Goal: Navigation & Orientation: Find specific page/section

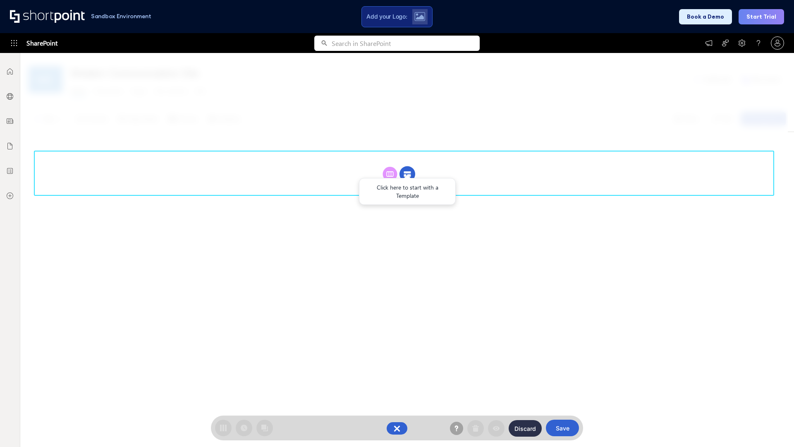
click at [408, 166] on circle at bounding box center [408, 174] width 16 height 16
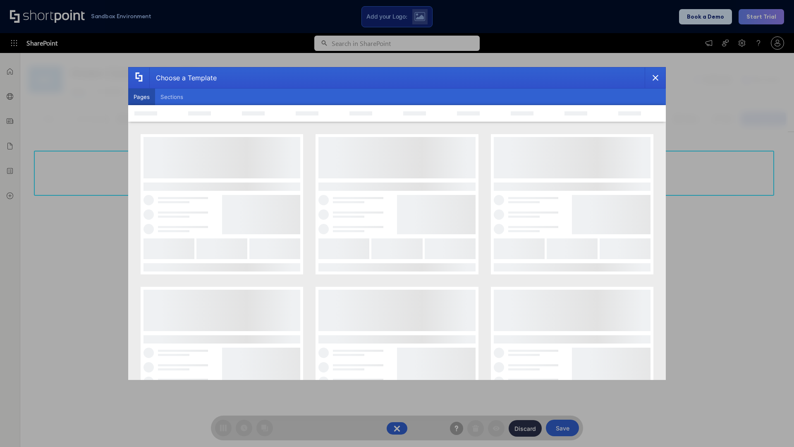
scroll to position [113, 0]
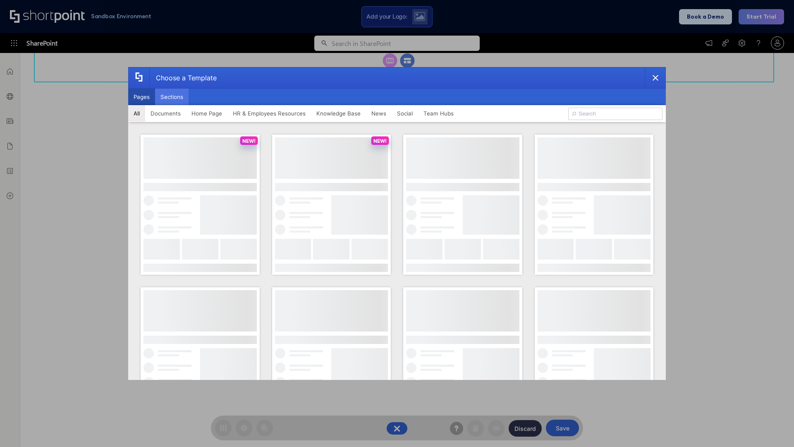
click at [172, 97] on button "Sections" at bounding box center [172, 97] width 34 height 17
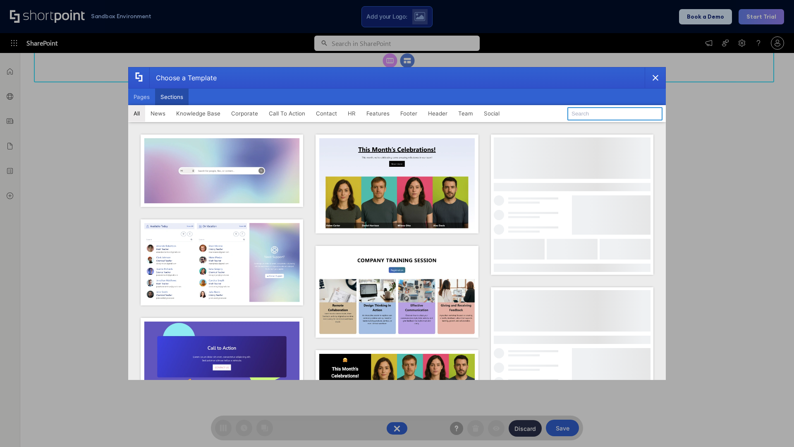
type input "Contact Us 2"
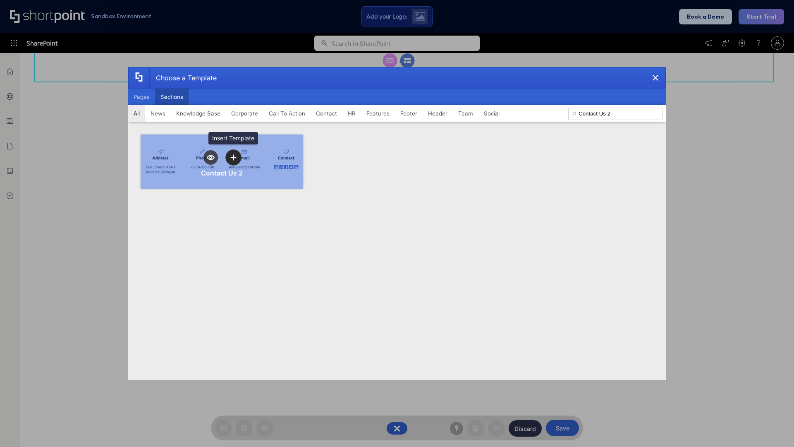
click at [233, 157] on icon "template selector" at bounding box center [233, 157] width 6 height 6
